Goal: Check status: Check status

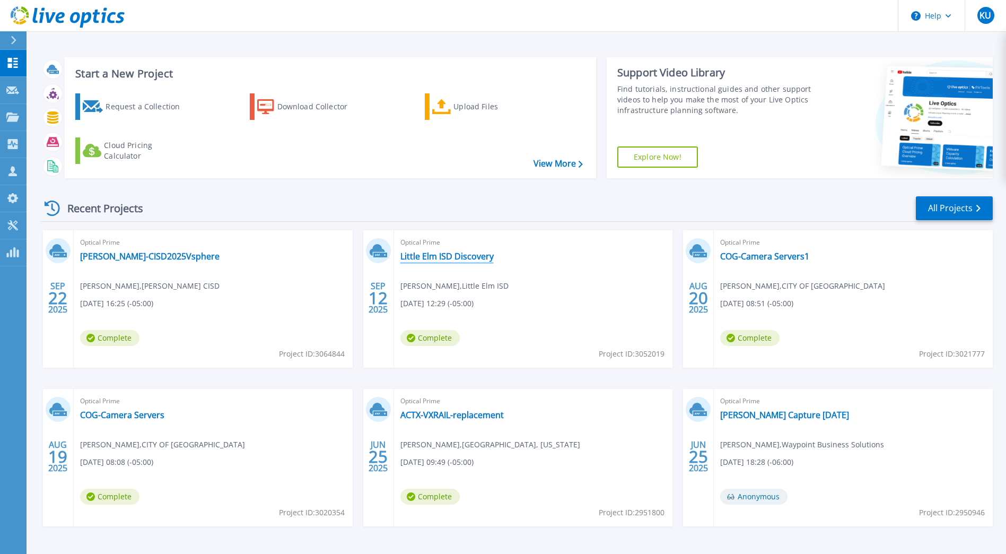
click at [436, 254] on link "Little Elm ISD Discovery" at bounding box center [446, 256] width 93 height 11
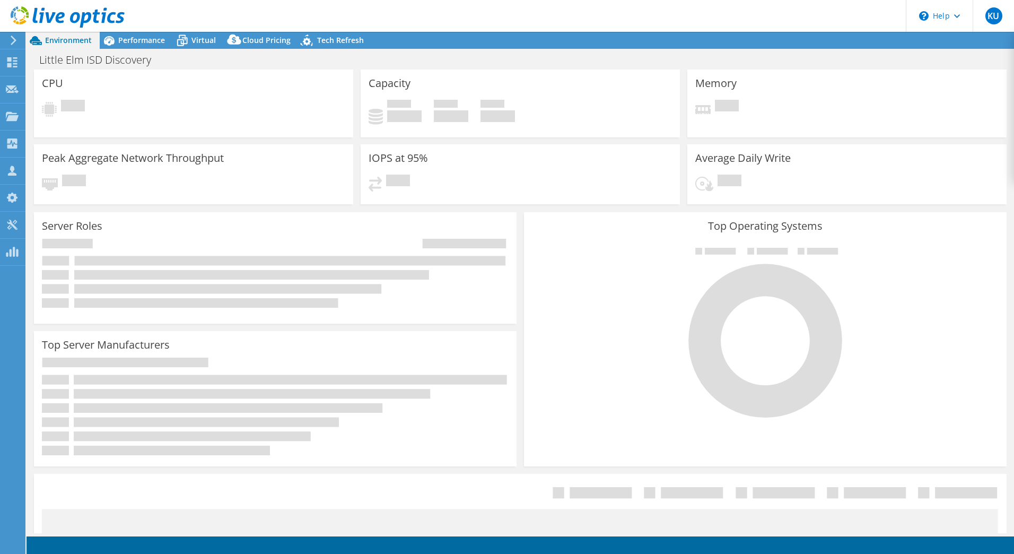
select select "USEast"
select select "USD"
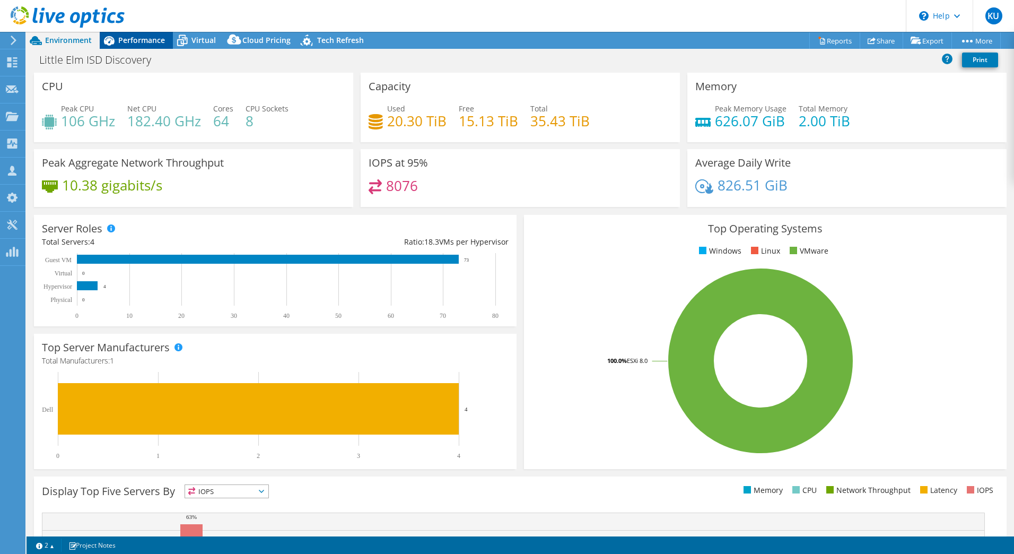
click at [129, 39] on span "Performance" at bounding box center [141, 40] width 47 height 10
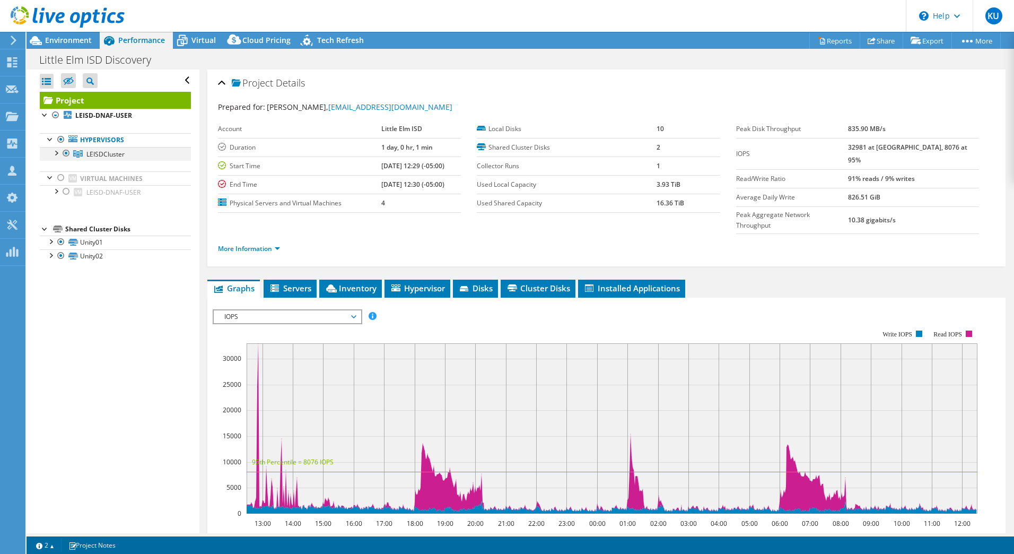
click at [58, 153] on div at bounding box center [55, 152] width 11 height 11
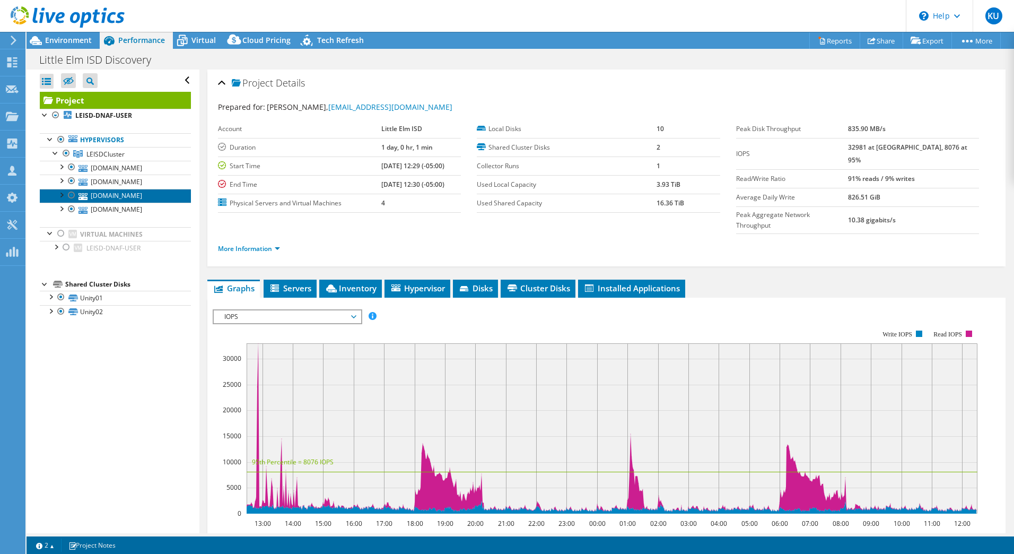
click at [113, 193] on link "host05.leisd.net" at bounding box center [115, 196] width 151 height 14
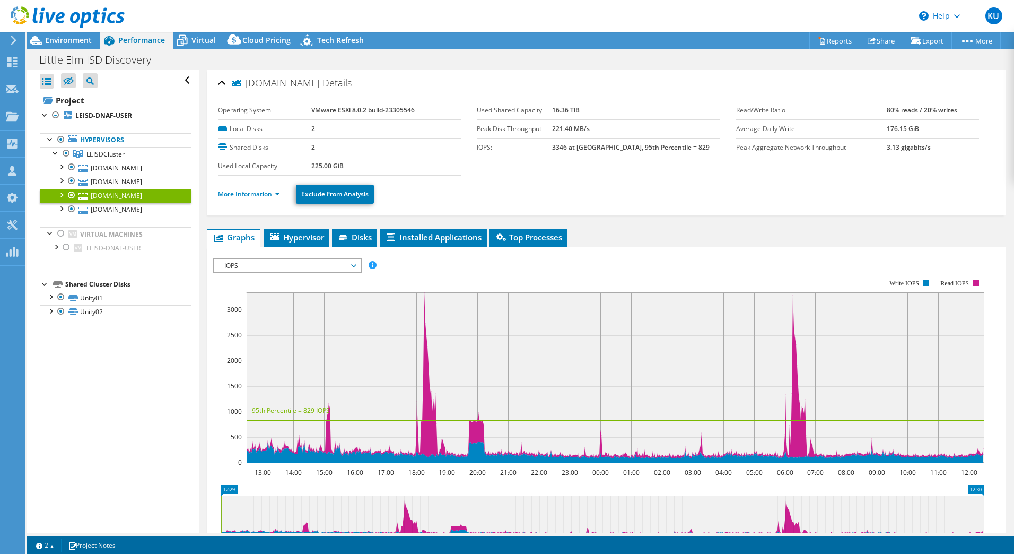
click at [239, 191] on link "More Information" at bounding box center [249, 193] width 62 height 9
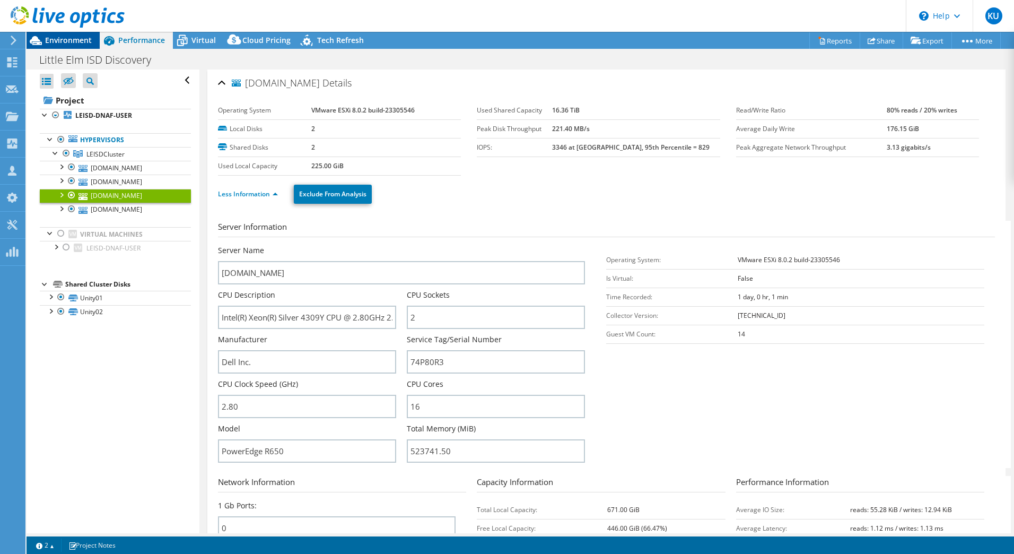
click at [77, 39] on span "Environment" at bounding box center [68, 40] width 47 height 10
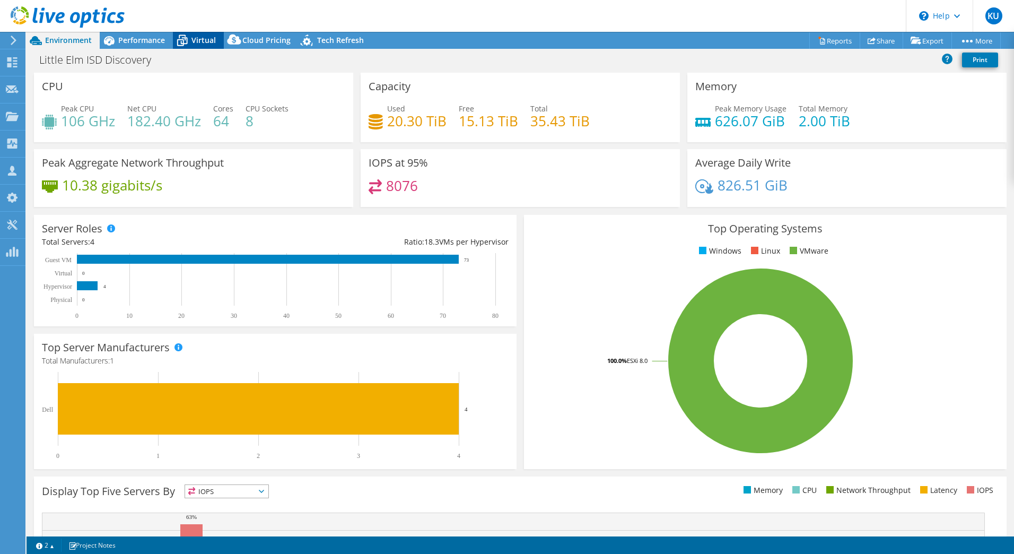
click at [200, 44] on span "Virtual" at bounding box center [203, 40] width 24 height 10
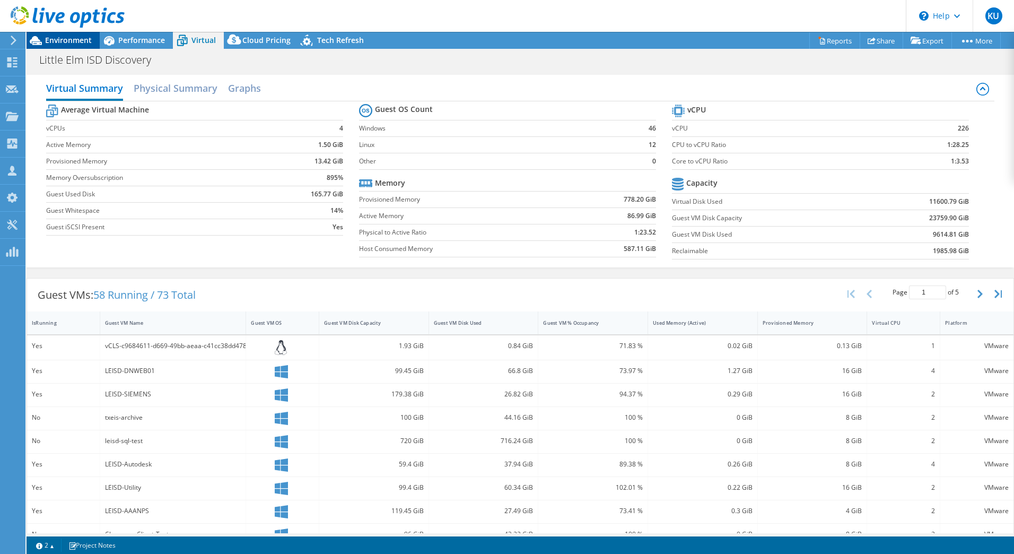
click at [77, 41] on span "Environment" at bounding box center [68, 40] width 47 height 10
